Goal: Information Seeking & Learning: Learn about a topic

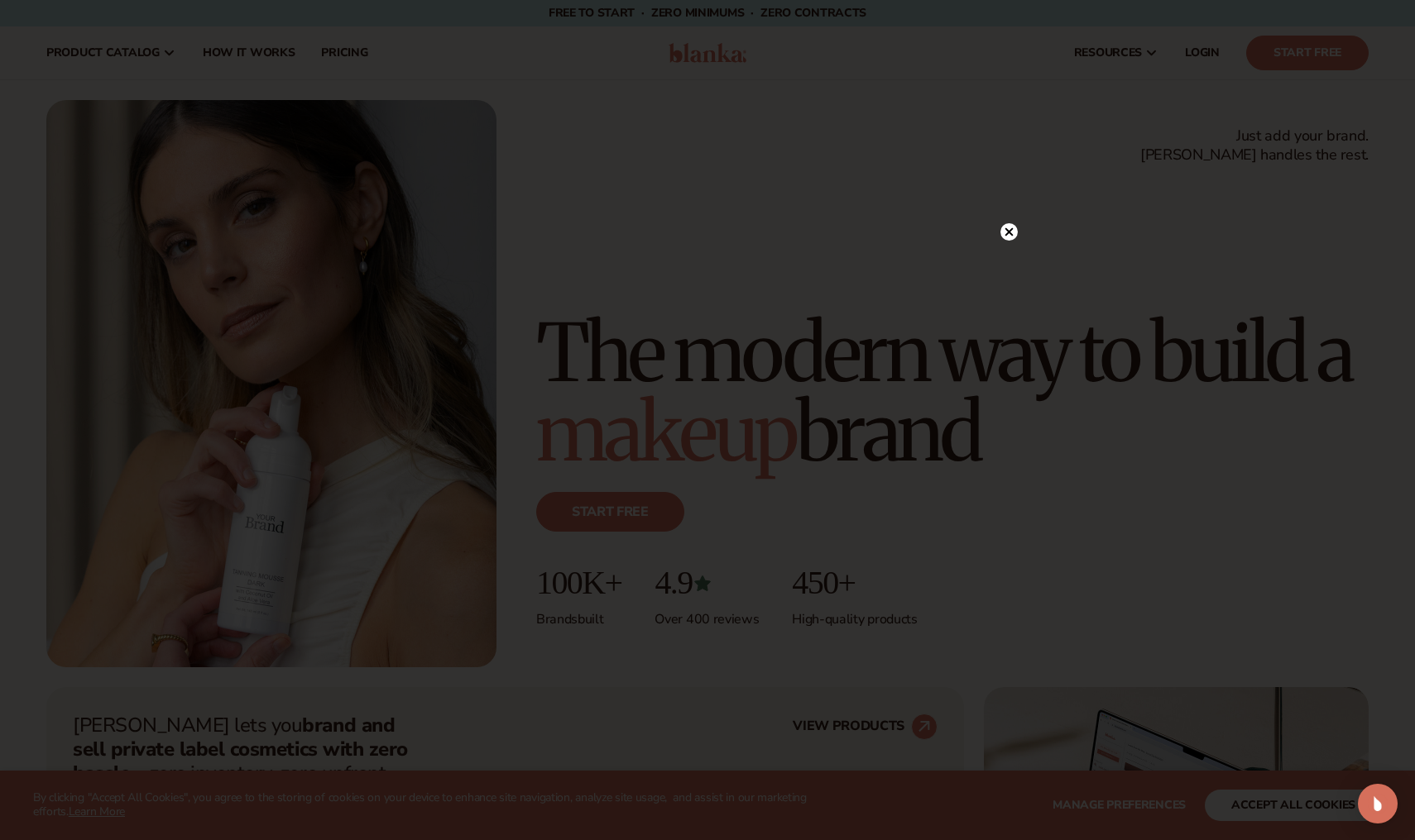
click at [1009, 238] on circle at bounding box center [1010, 232] width 18 height 18
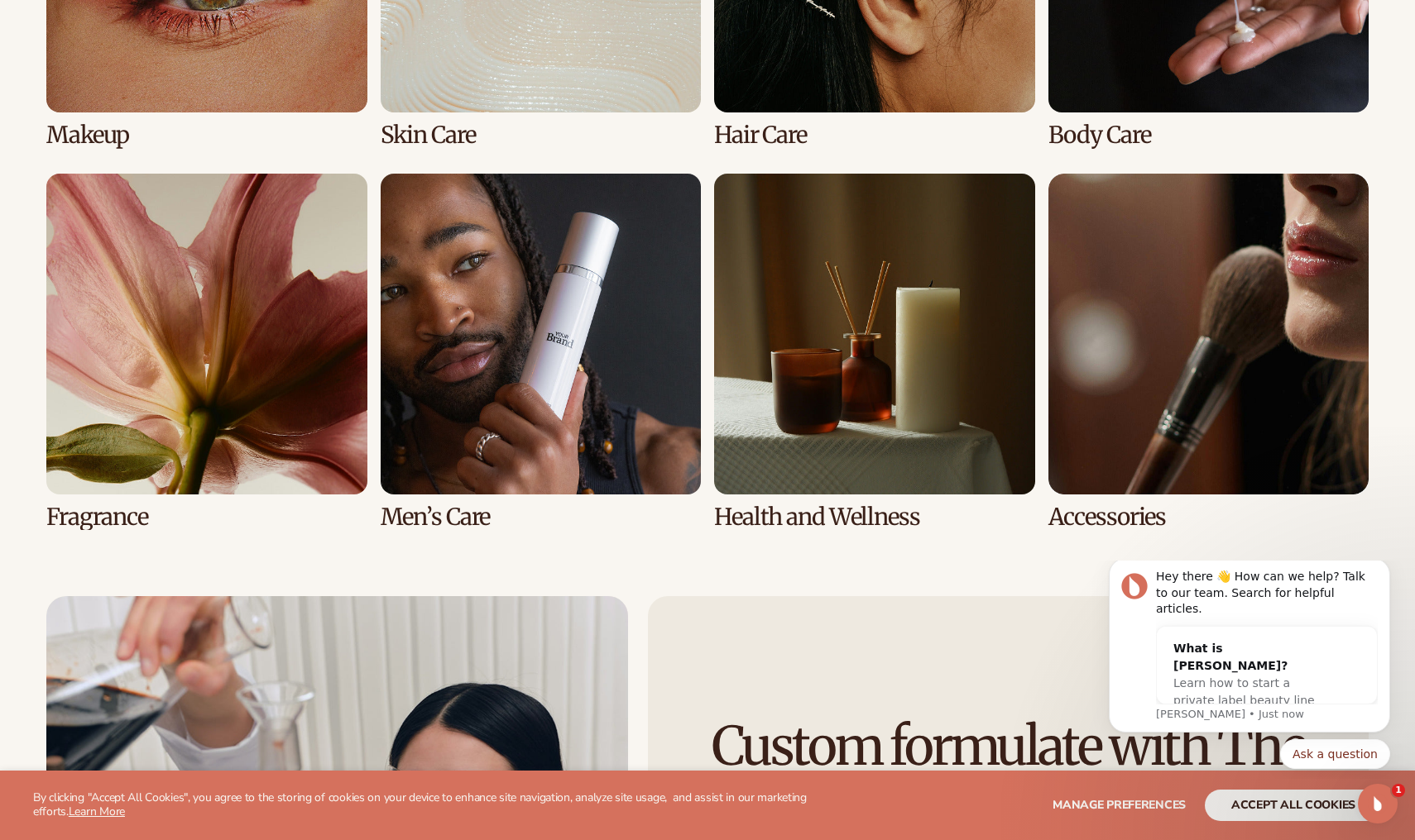
scroll to position [3616, 0]
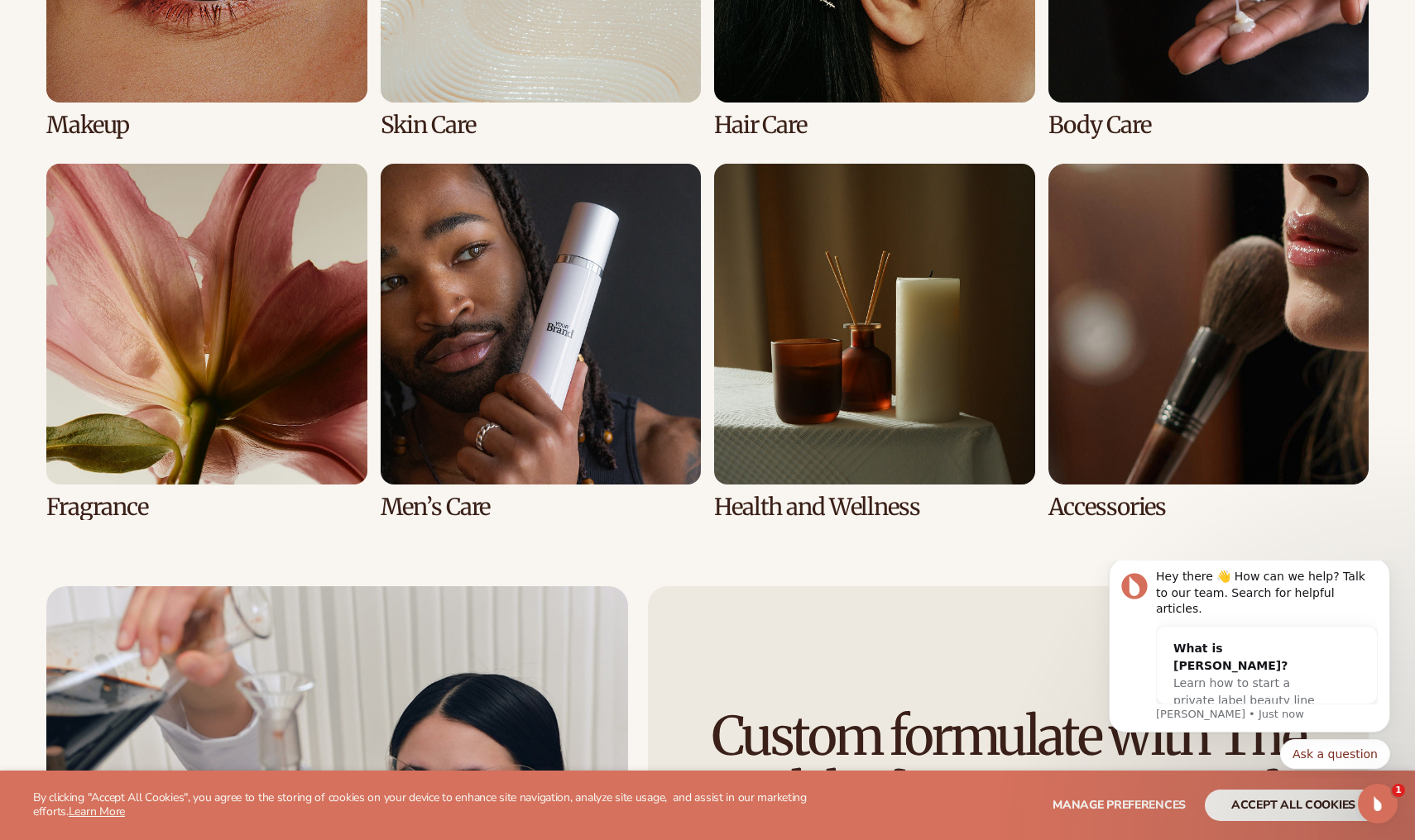
click at [554, 378] on link "6 / 8" at bounding box center [541, 342] width 321 height 356
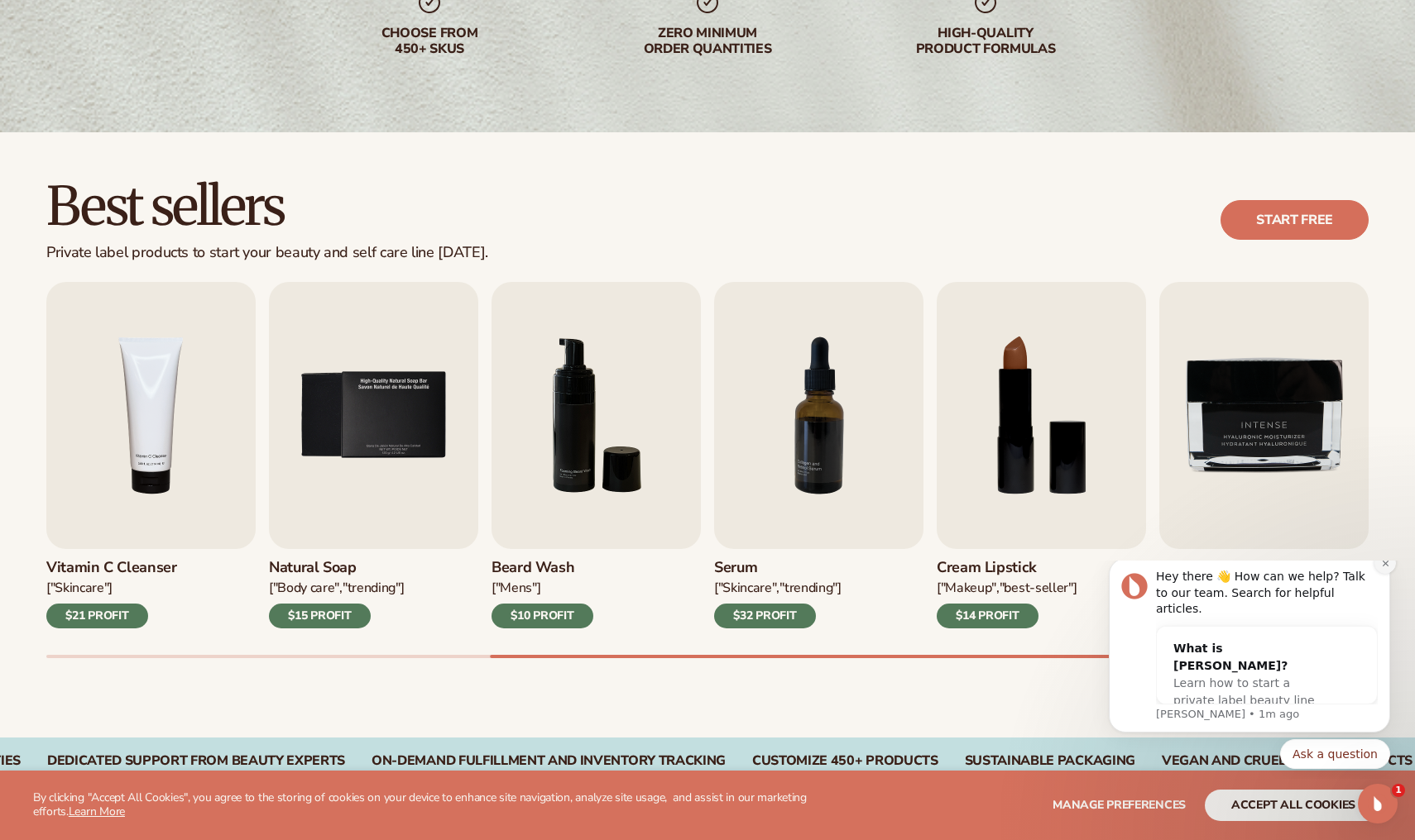
click at [1386, 566] on icon "Dismiss notification" at bounding box center [1384, 563] width 6 height 6
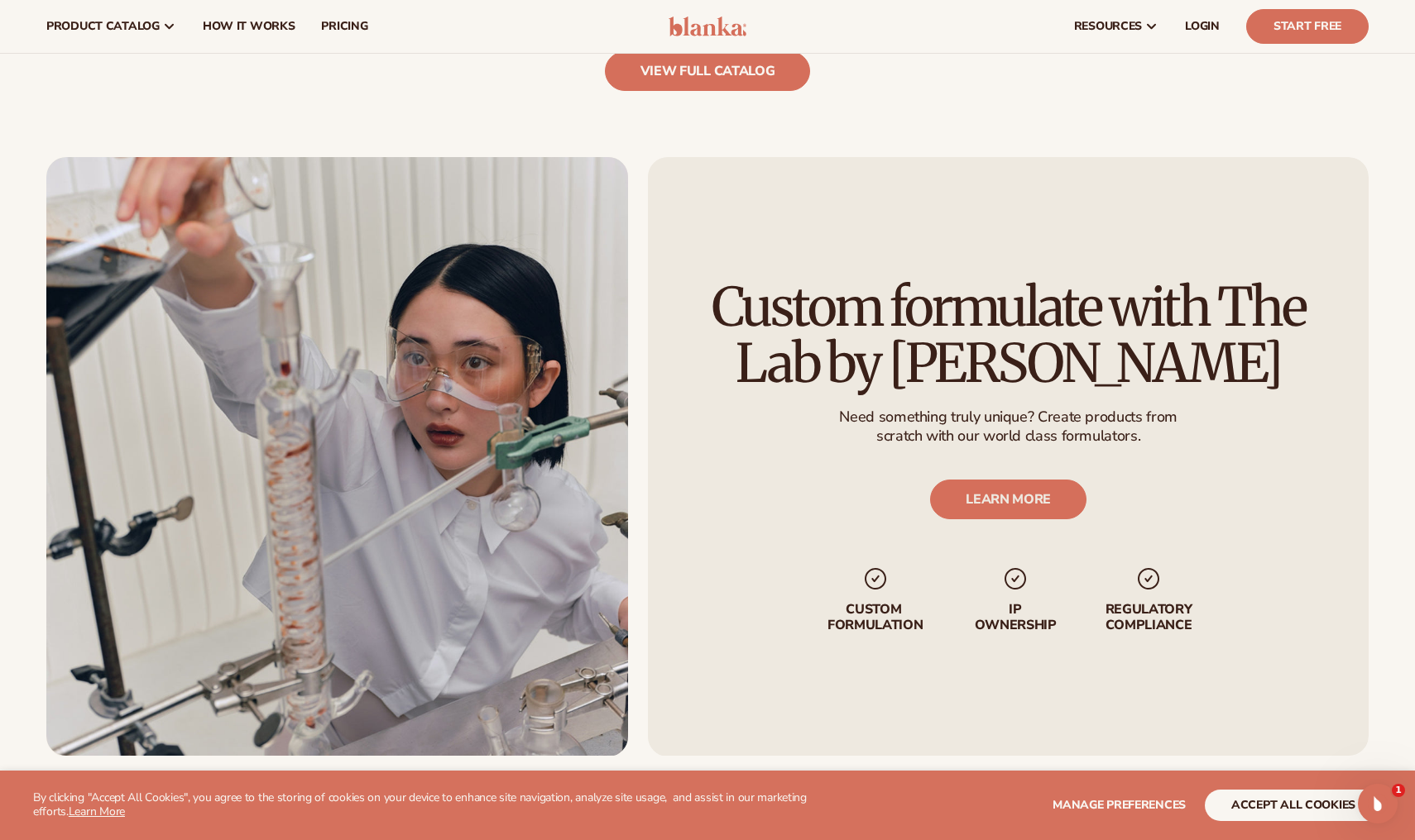
scroll to position [1946, 0]
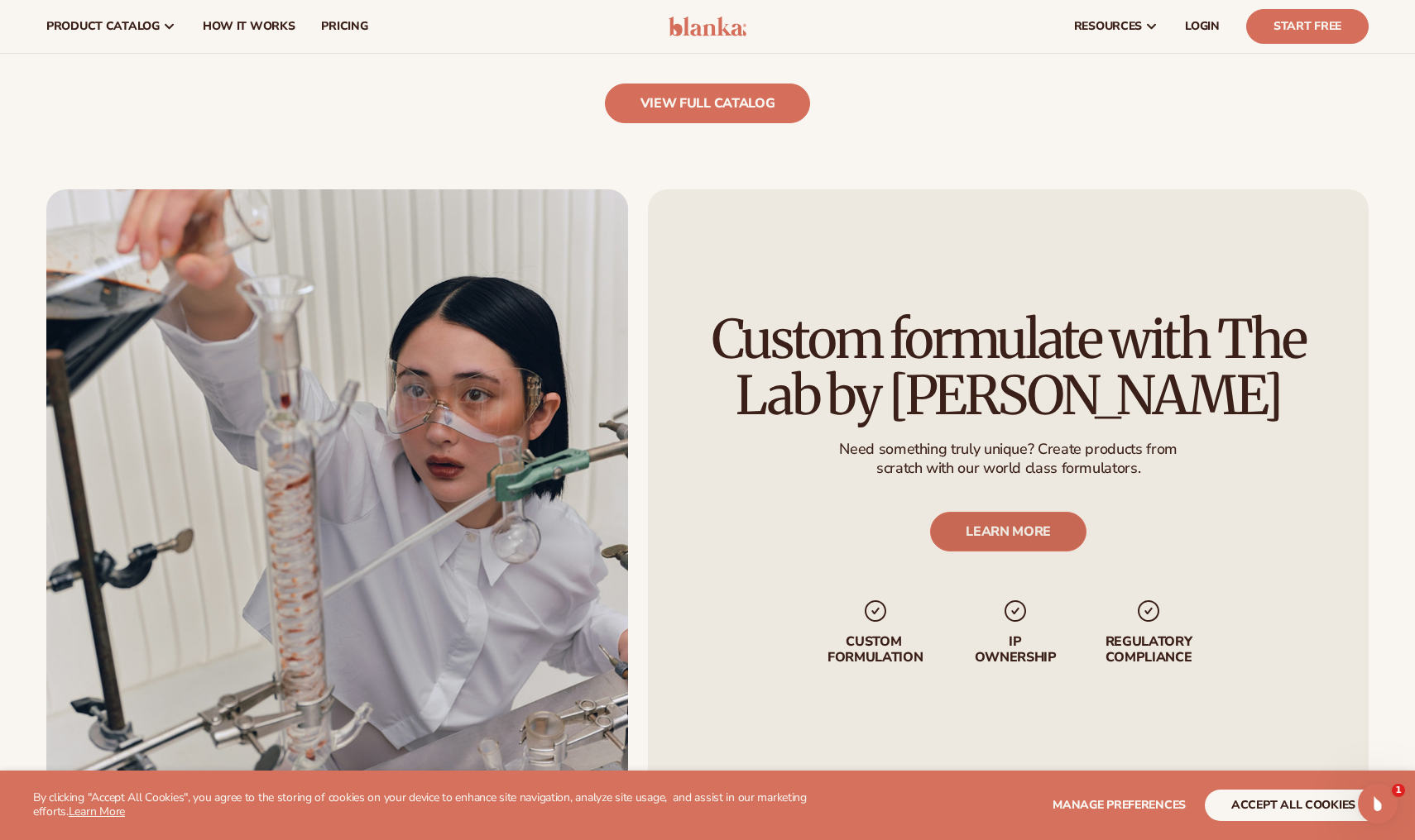
click at [1026, 529] on link "LEARN MORE" at bounding box center [1008, 531] width 156 height 39
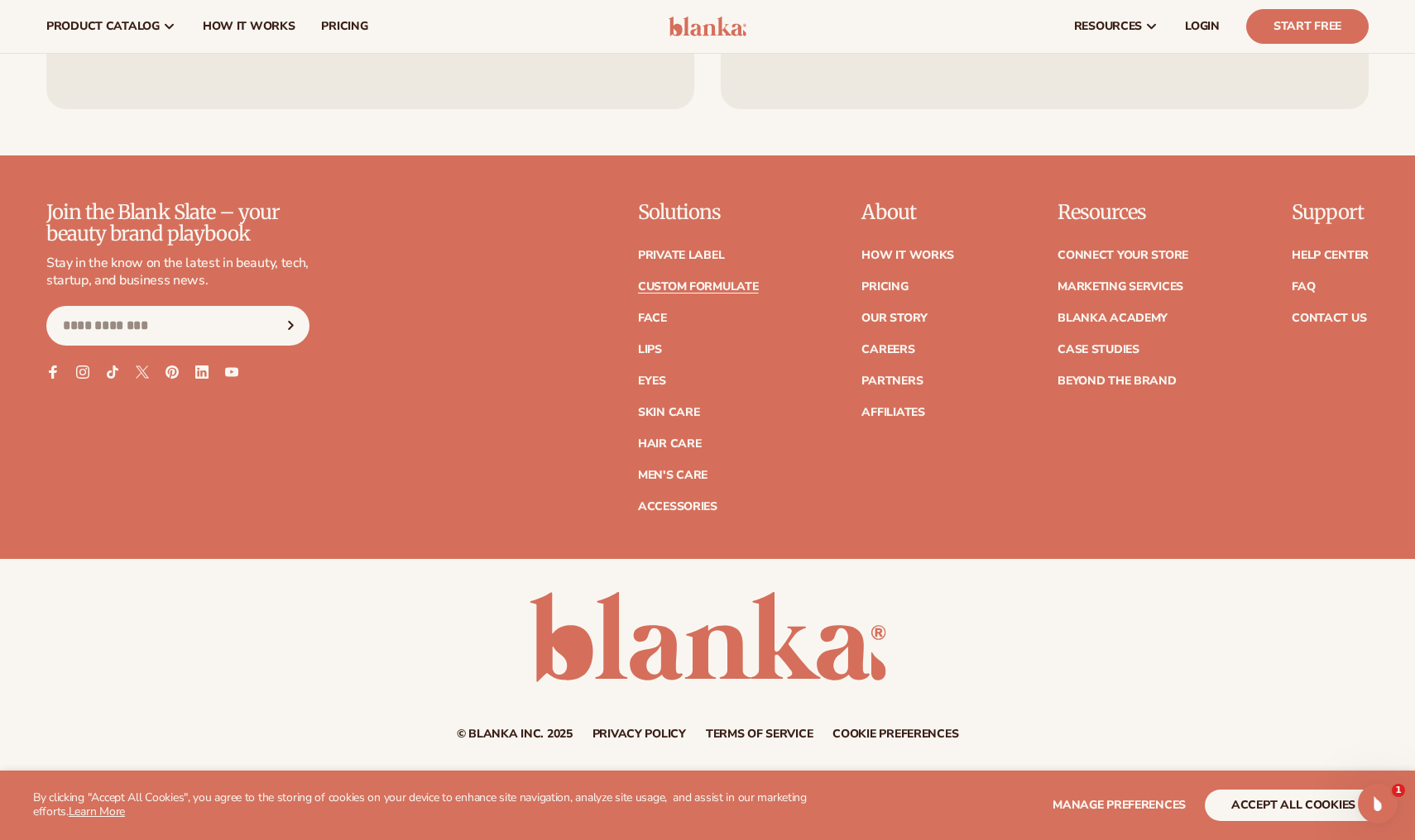
scroll to position [2396, 0]
